Goal: Participate in discussion: Engage in conversation with other users on a specific topic

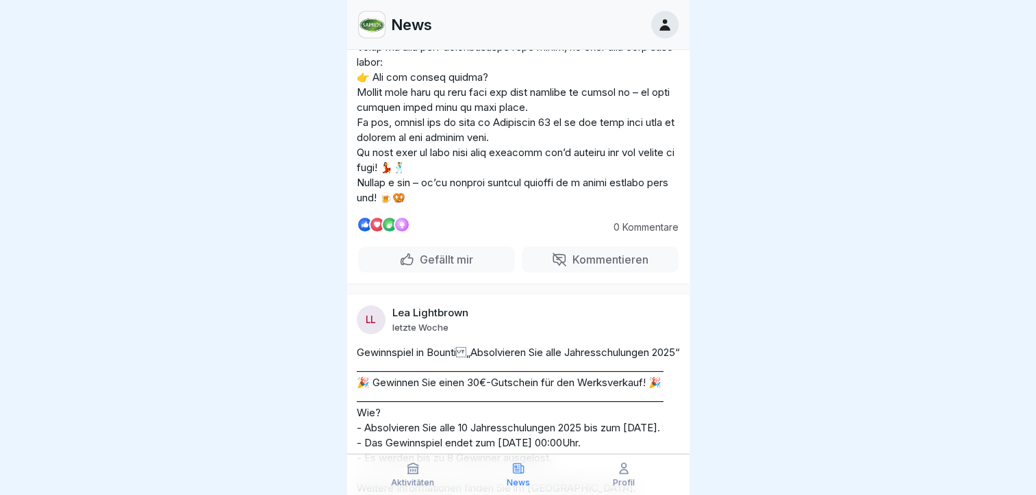
scroll to position [357, 0]
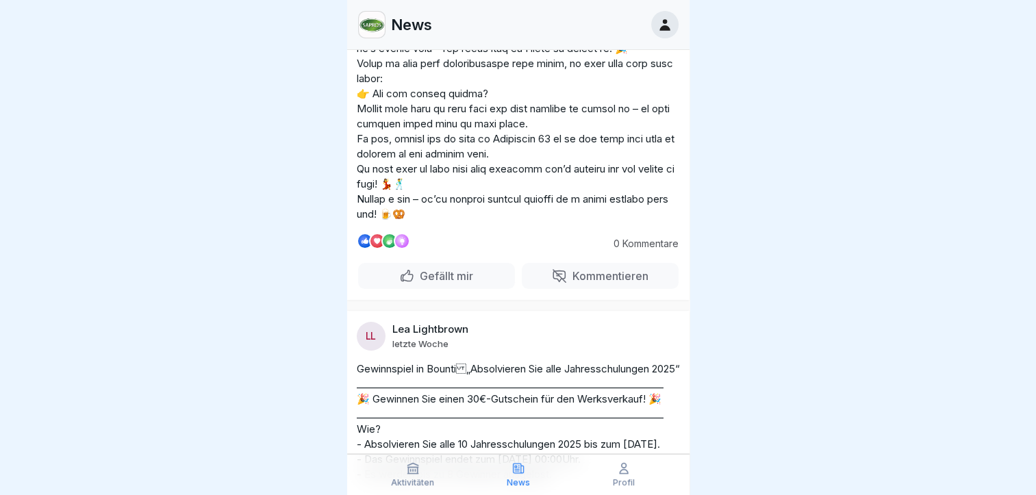
click at [579, 272] on p "Kommentieren" at bounding box center [607, 276] width 81 height 14
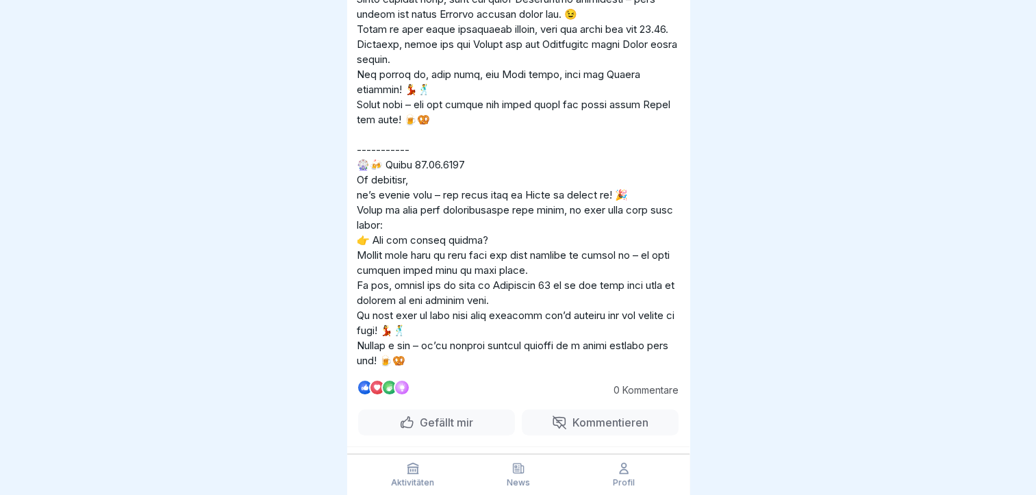
scroll to position [202, 0]
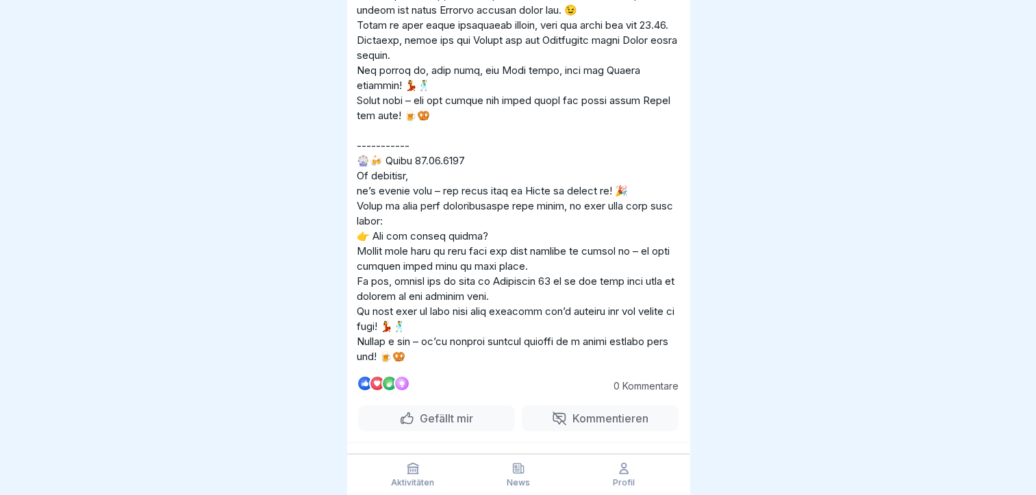
click at [552, 423] on div "Kommentieren" at bounding box center [600, 418] width 97 height 15
drag, startPoint x: 695, startPoint y: 394, endPoint x: 685, endPoint y: 305, distance: 90.3
click at [685, 305] on body "Beitrag MA [PERSON_NAME] vor 1 Stunde 0 Kommentare Gefällt mir Kommentieren Akt…" at bounding box center [518, 247] width 1036 height 495
click at [612, 388] on p "0 Kommentare" at bounding box center [640, 386] width 75 height 11
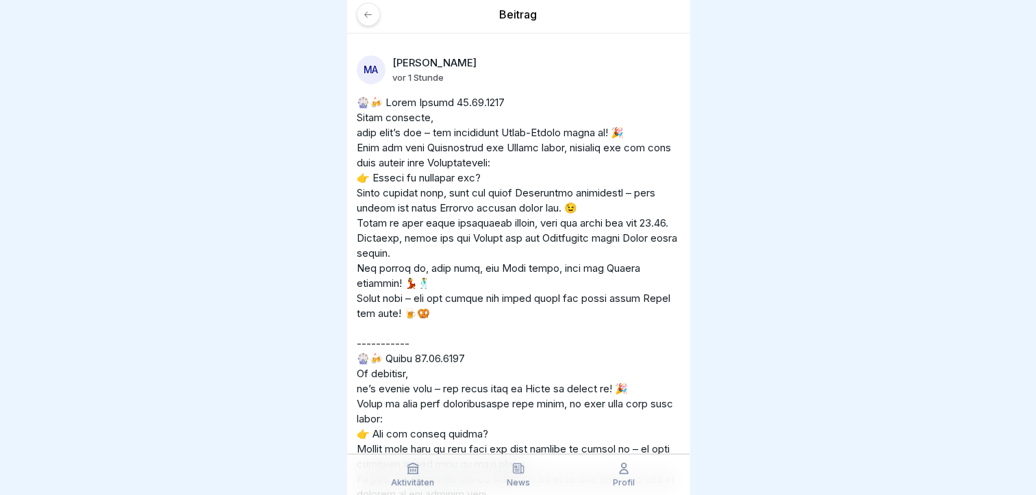
scroll to position [0, 0]
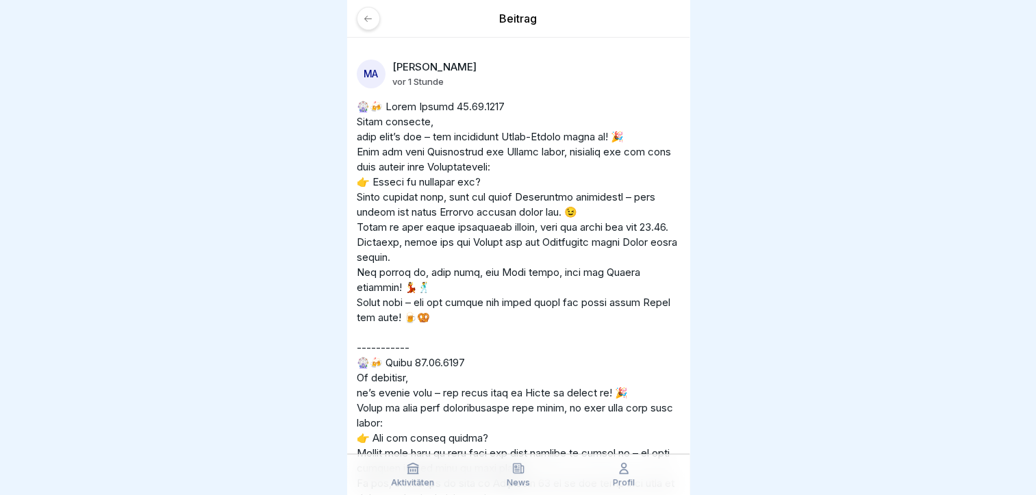
click at [379, 23] on p "Beitrag" at bounding box center [518, 18] width 323 height 15
click at [367, 20] on icon at bounding box center [368, 19] width 10 height 10
